Goal: Task Accomplishment & Management: Use online tool/utility

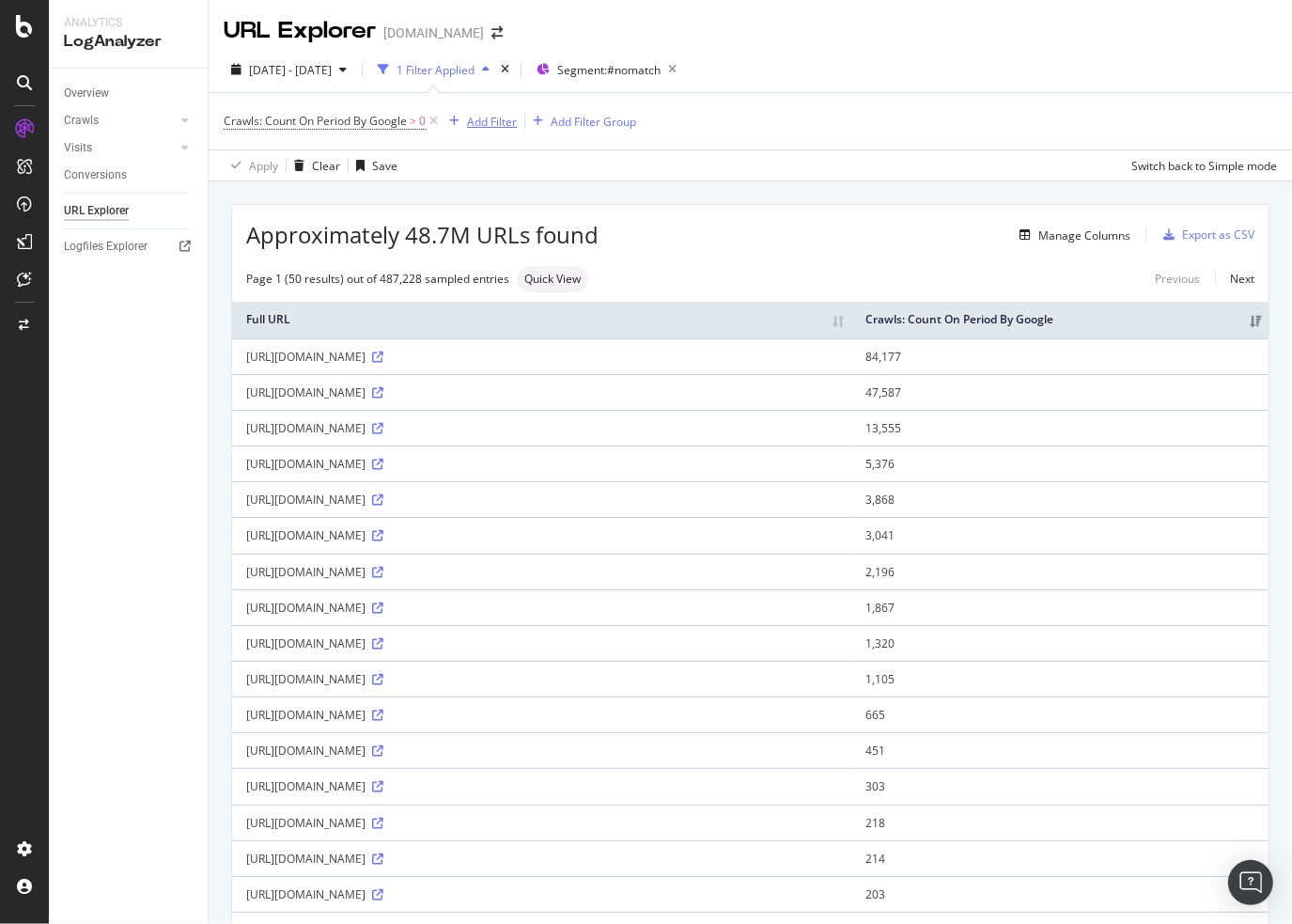
click at [476, 123] on div "Add Filter" at bounding box center [492, 122] width 50 height 16
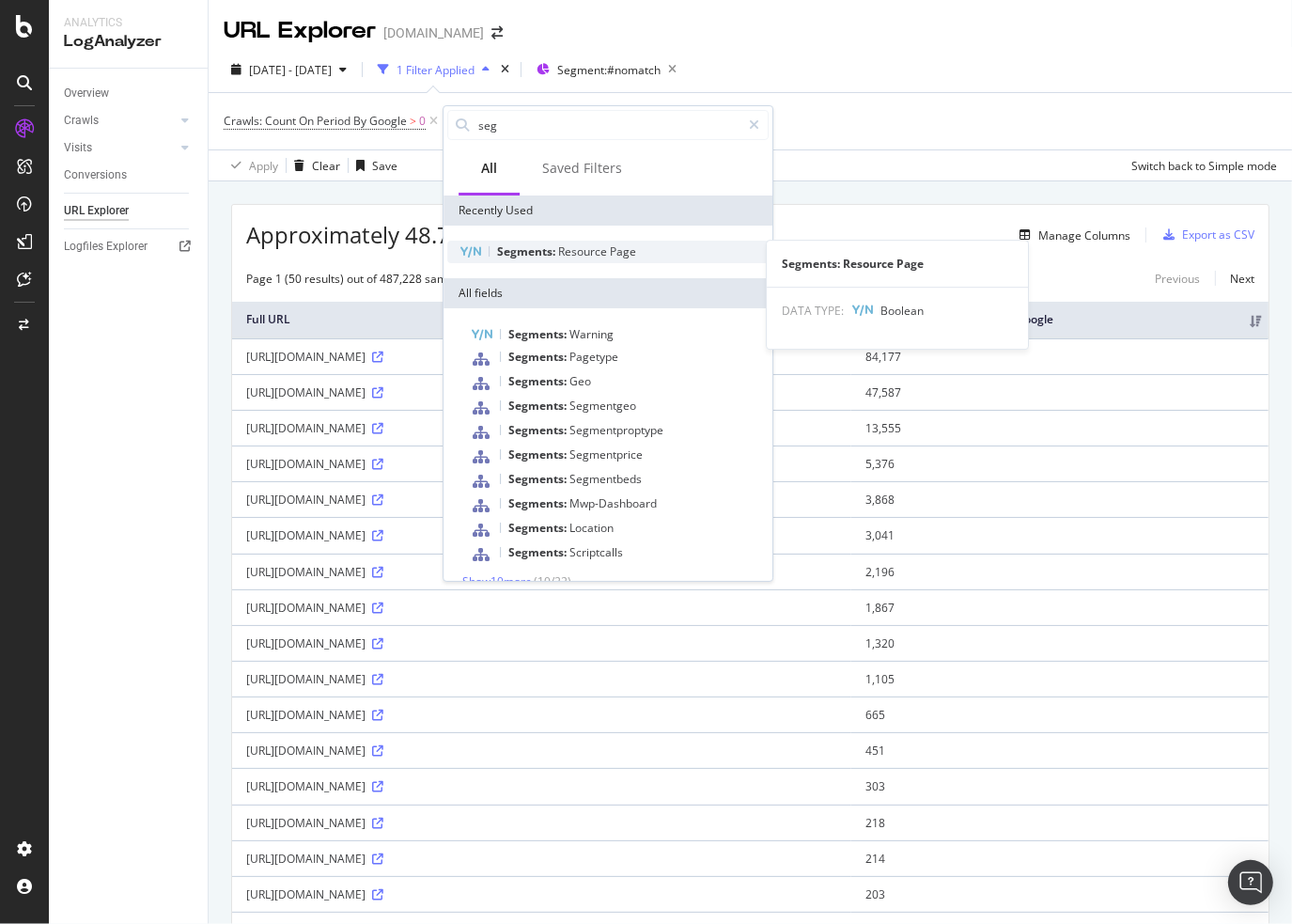
type input "seg"
click at [624, 262] on div "Segments: Resource Page" at bounding box center [607, 252] width 321 height 23
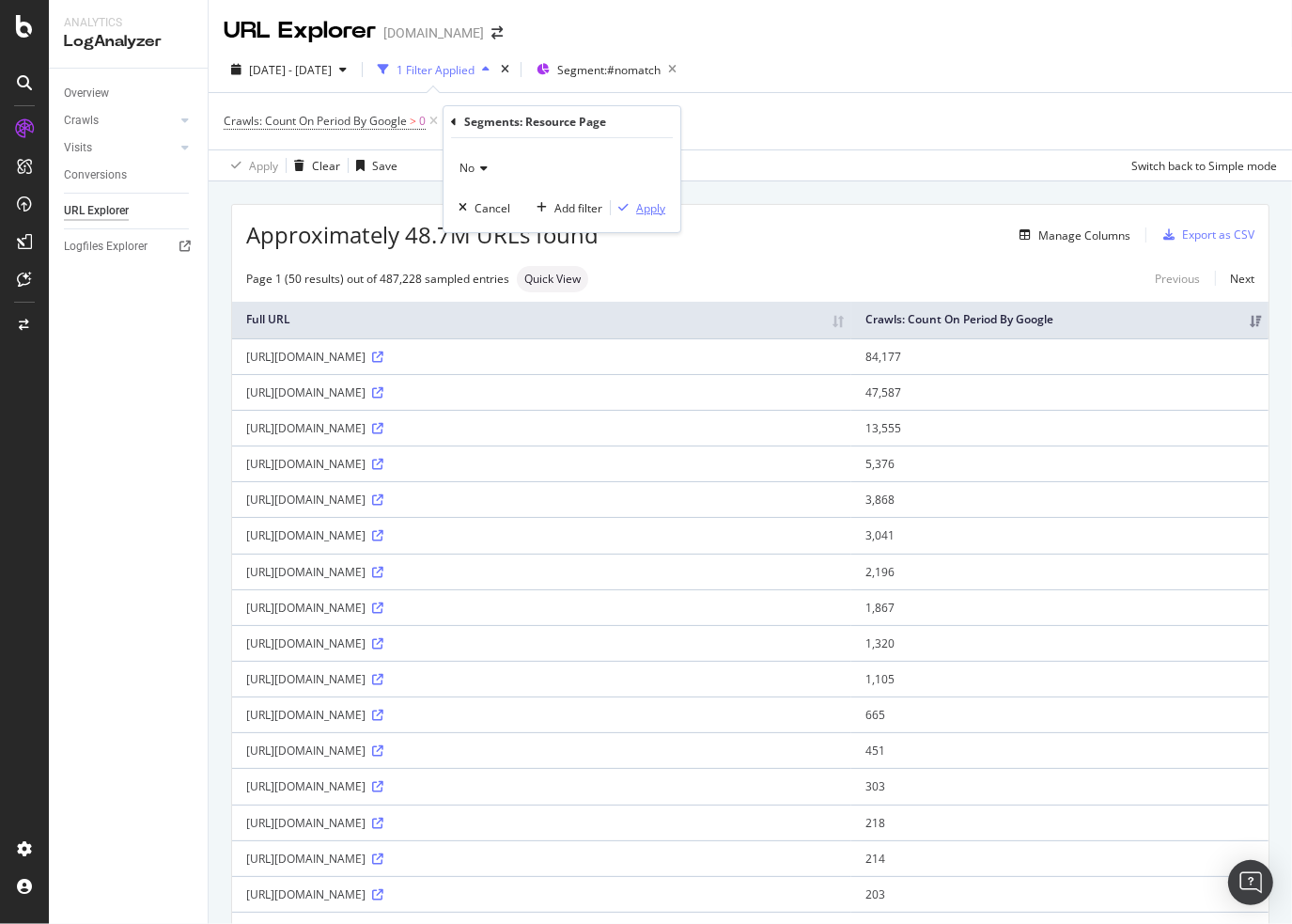
click at [648, 209] on div "Apply" at bounding box center [650, 208] width 29 height 16
